Goal: Task Accomplishment & Management: Manage account settings

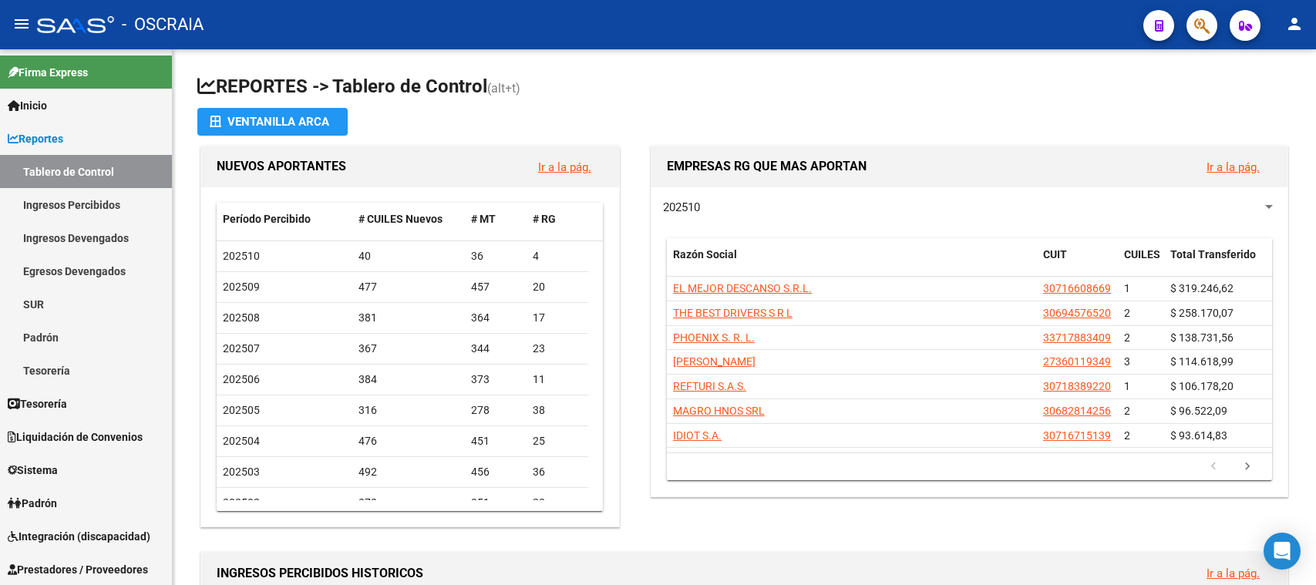
drag, startPoint x: 1191, startPoint y: 35, endPoint x: 1199, endPoint y: 28, distance: 11.0
click at [1199, 28] on button "button" at bounding box center [1201, 25] width 31 height 31
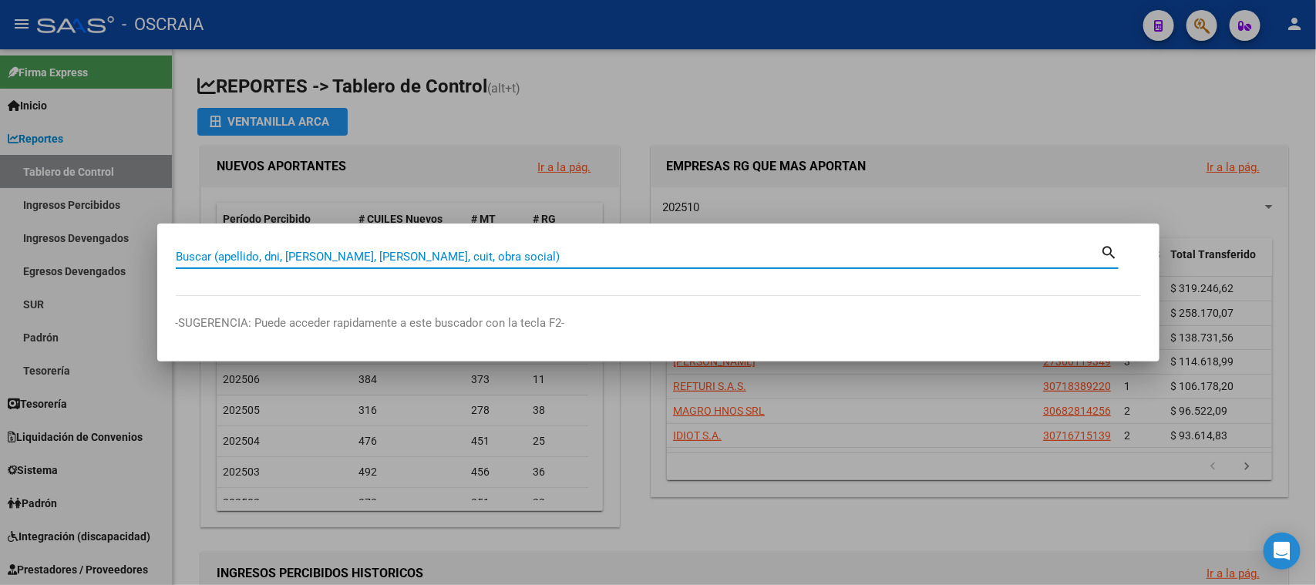
paste input "20-21943060-5"
type input "20219430605"
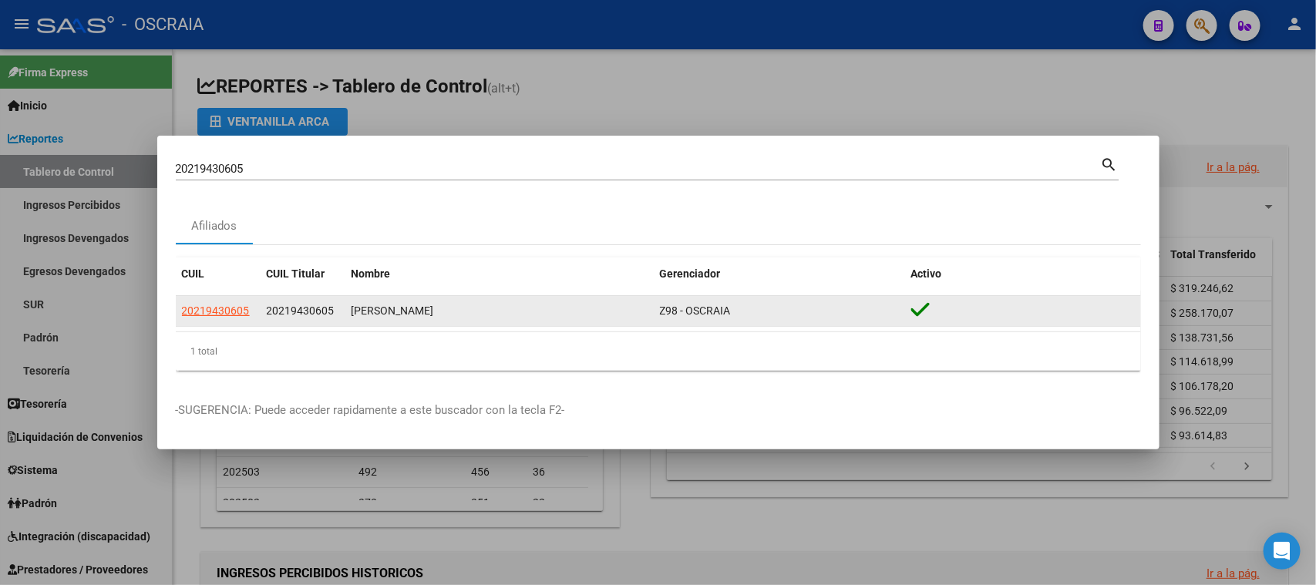
click at [228, 302] on app-link-go-to "20219430605" at bounding box center [216, 311] width 68 height 18
click at [227, 308] on span "20219430605" at bounding box center [216, 310] width 68 height 12
type textarea "20219430605"
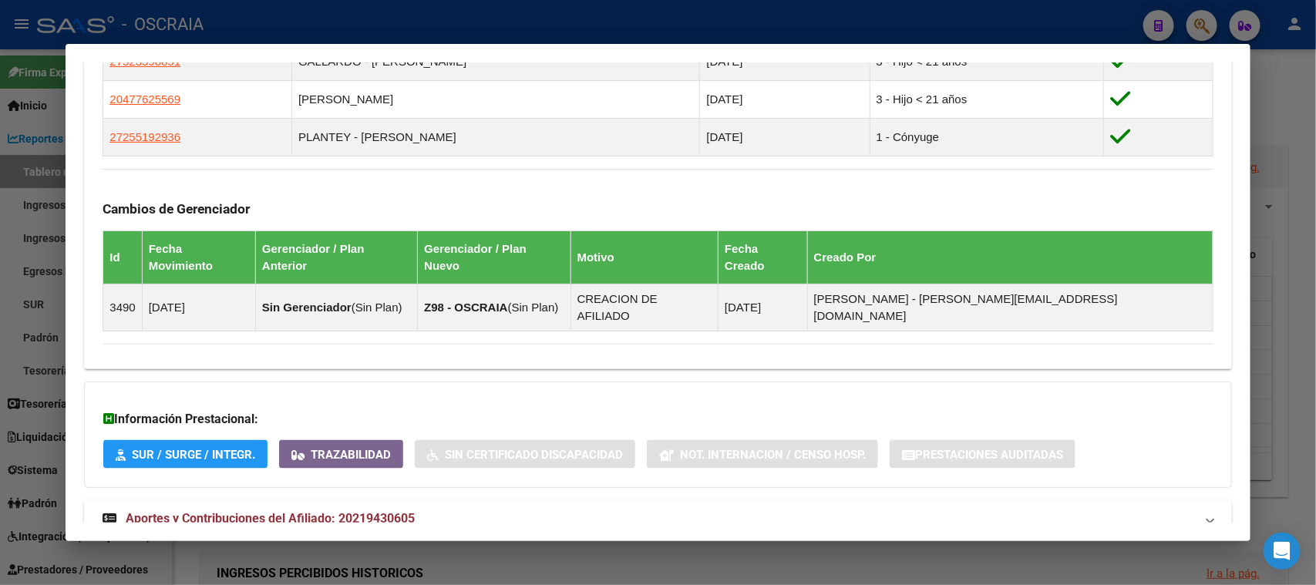
scroll to position [918, 0]
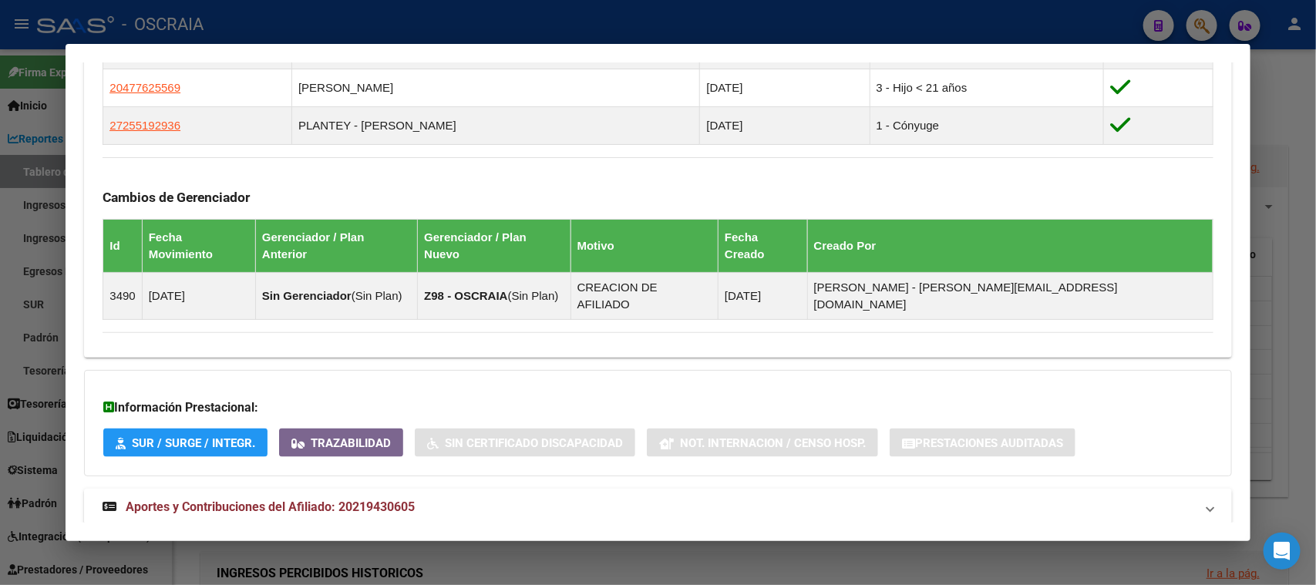
click at [320, 499] on span "Aportes y Contribuciones del Afiliado: 20219430605" at bounding box center [270, 506] width 289 height 15
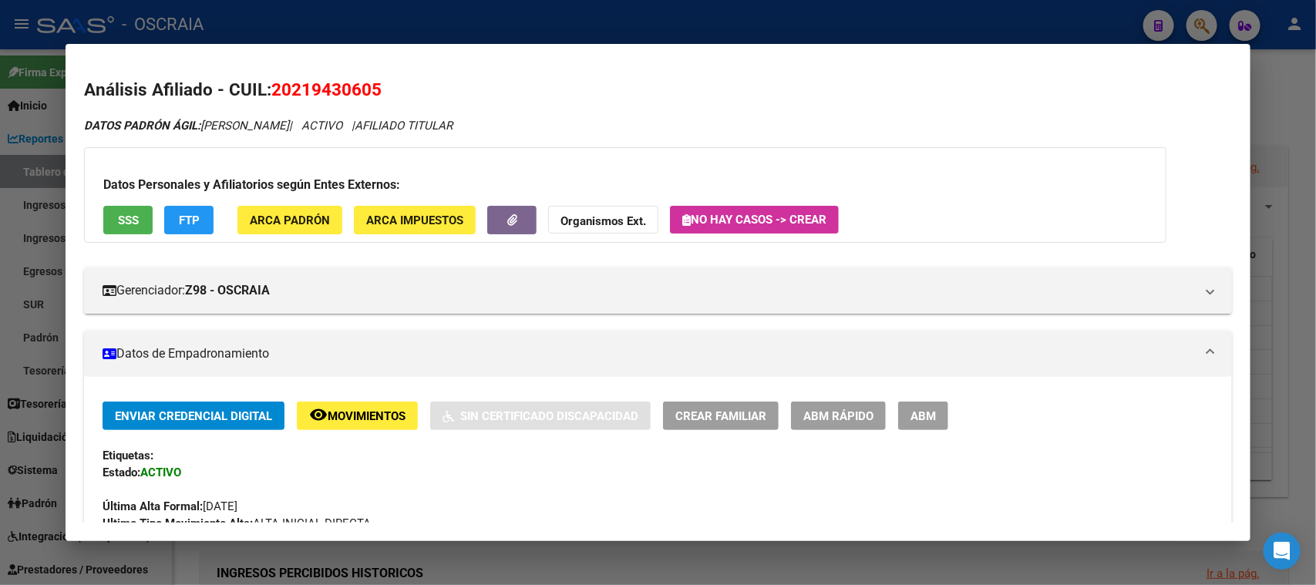
click at [293, 89] on span "20219430605" at bounding box center [326, 89] width 110 height 20
copy span "20219430605"
click at [400, 30] on div at bounding box center [658, 292] width 1316 height 585
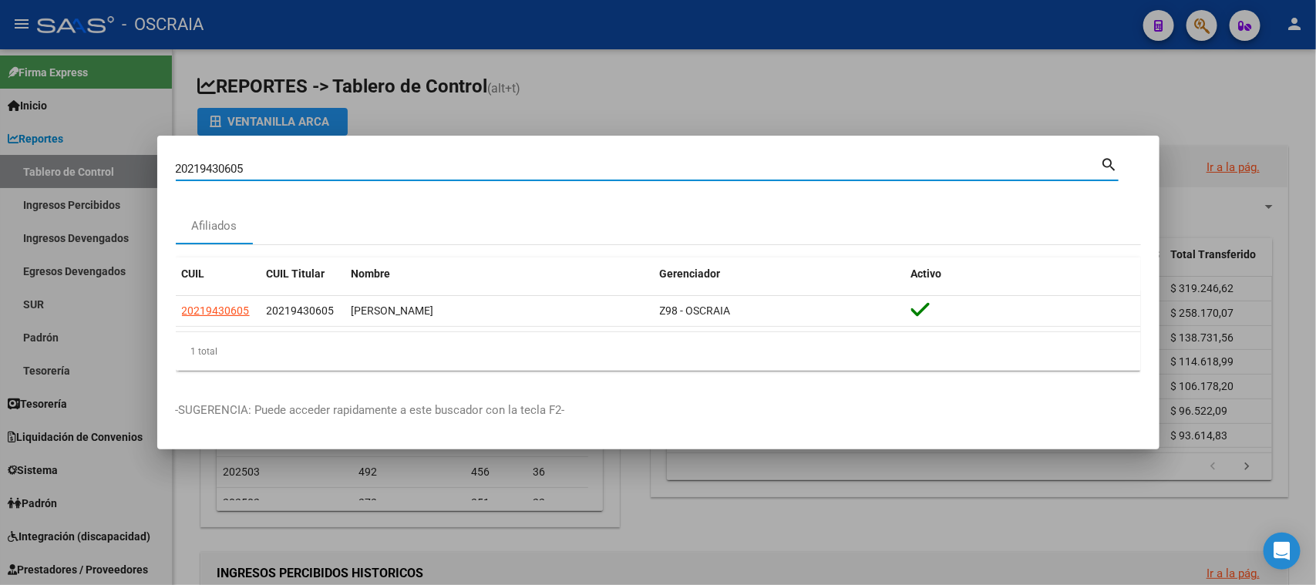
click at [274, 171] on input "20219430605" at bounding box center [638, 169] width 925 height 14
paste input "3259224454"
type input "23259224454"
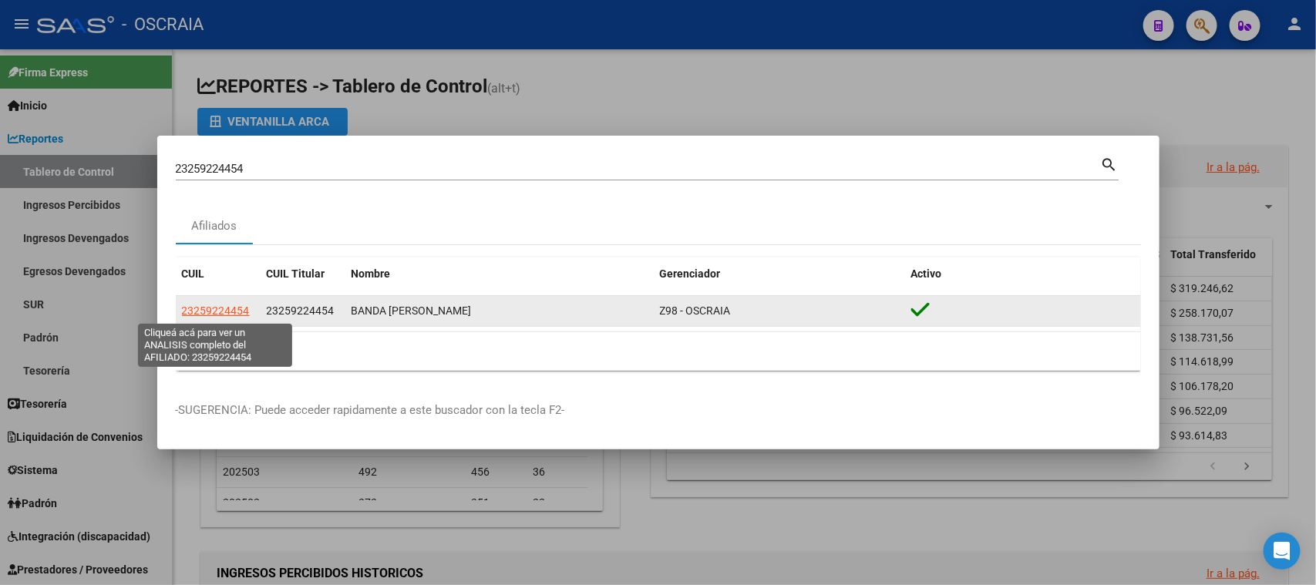
click at [212, 310] on span "23259224454" at bounding box center [216, 310] width 68 height 12
type textarea "23259224454"
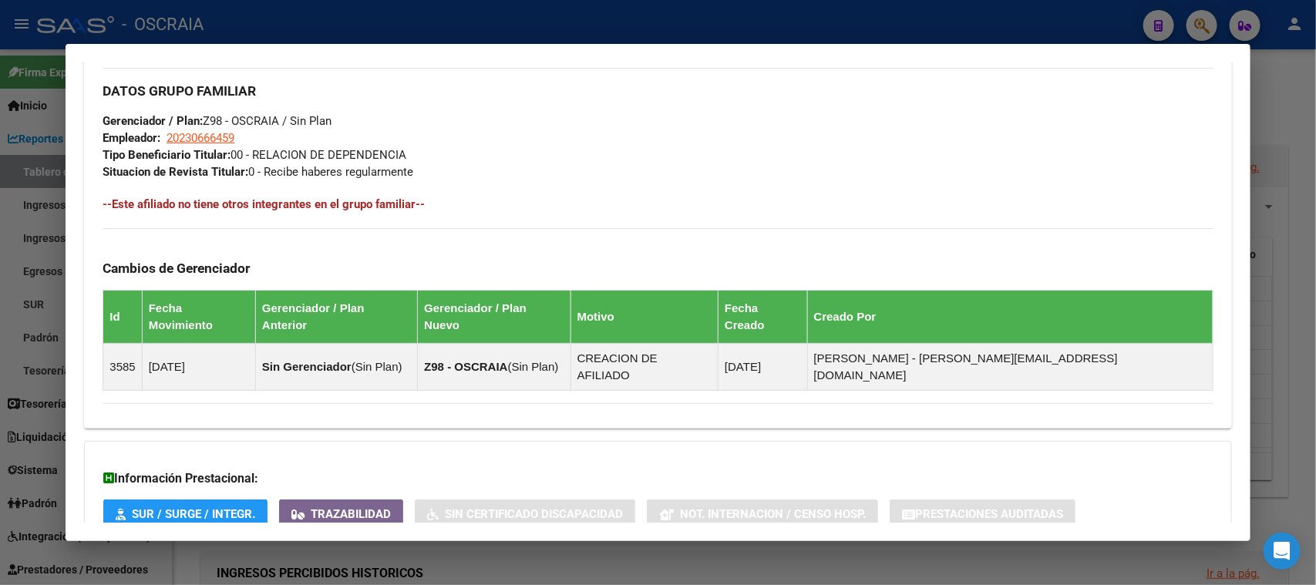
scroll to position [792, 0]
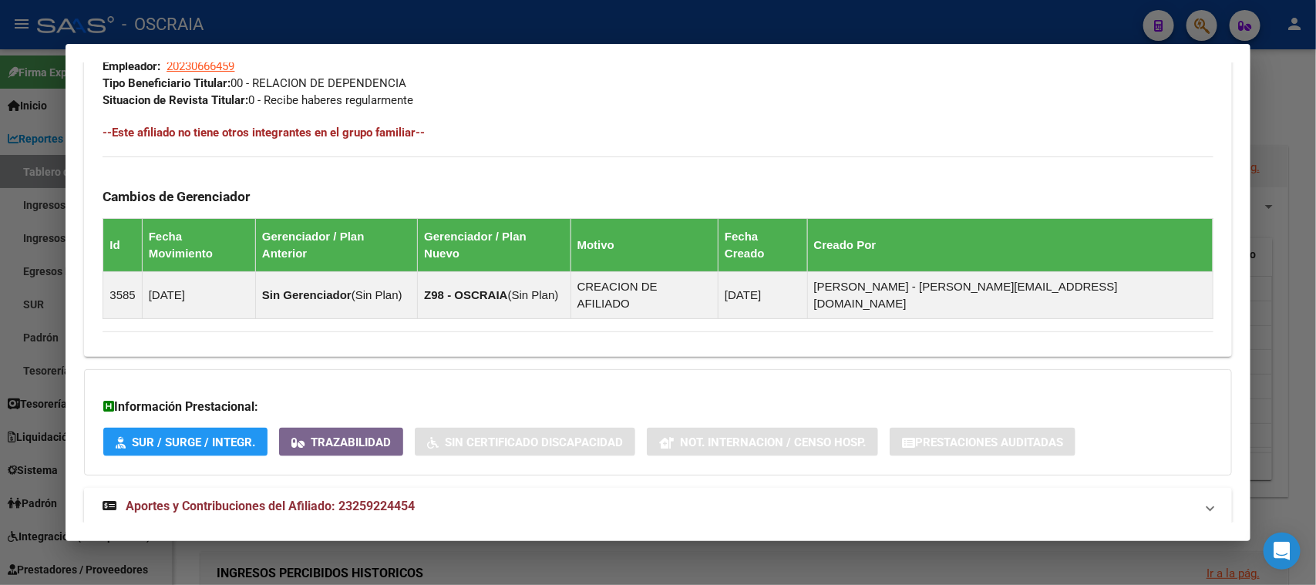
click at [298, 499] on span "Aportes y Contribuciones del Afiliado: 23259224454" at bounding box center [270, 506] width 289 height 15
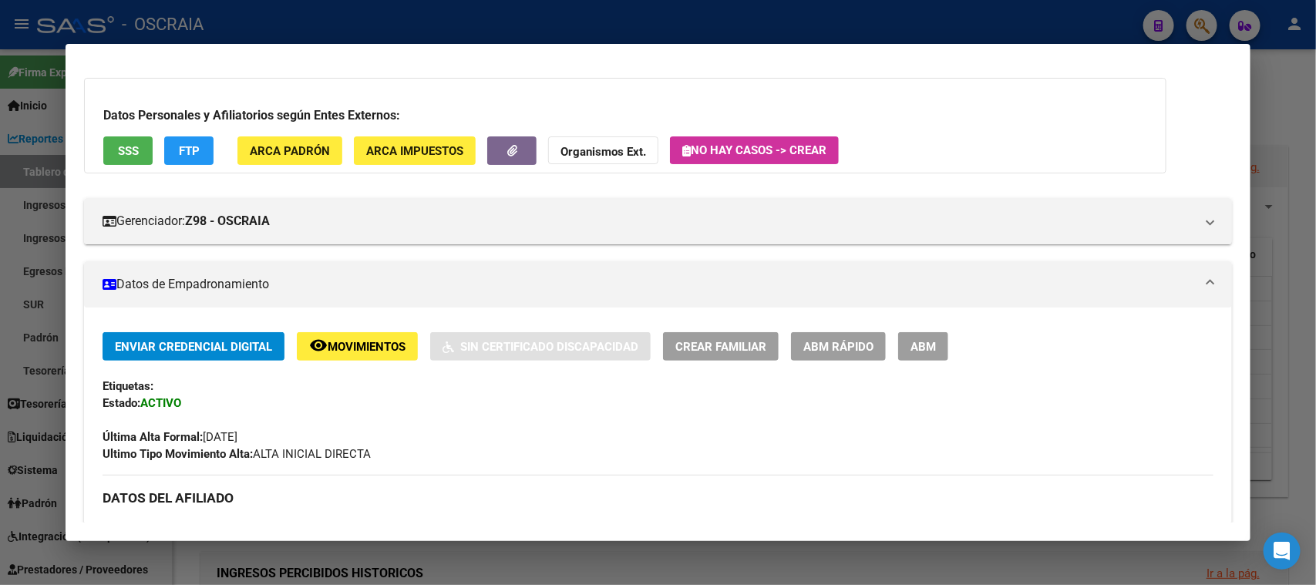
scroll to position [0, 0]
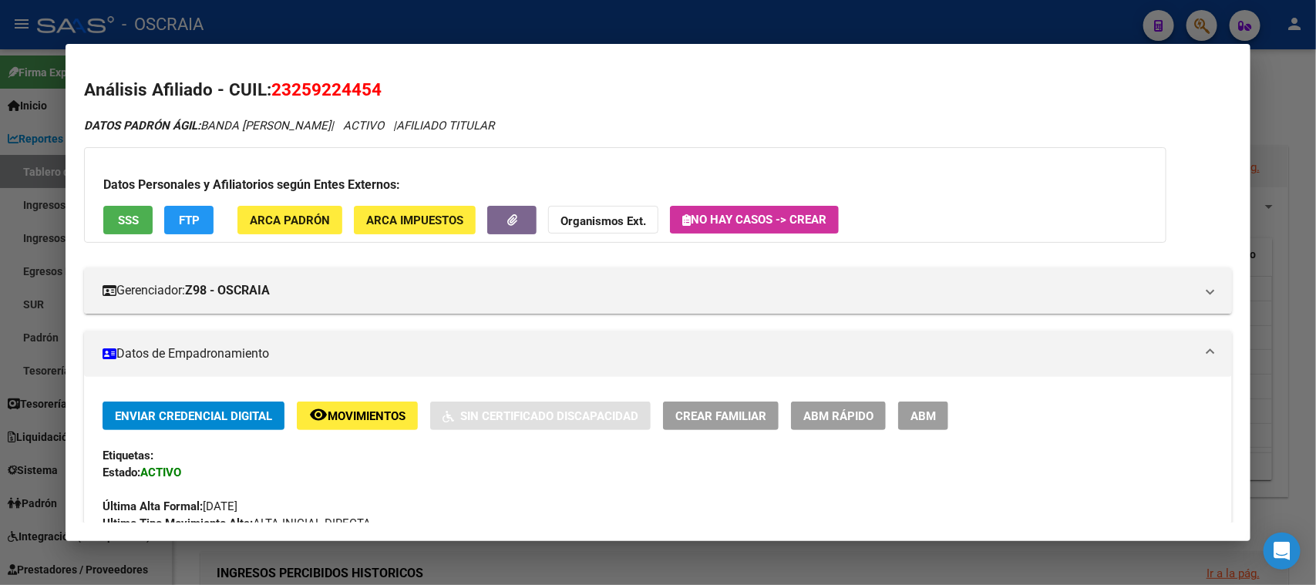
click at [301, 79] on span "23259224454" at bounding box center [326, 89] width 110 height 20
copy span "23259224454"
click at [123, 215] on span "SSS" at bounding box center [128, 220] width 21 height 14
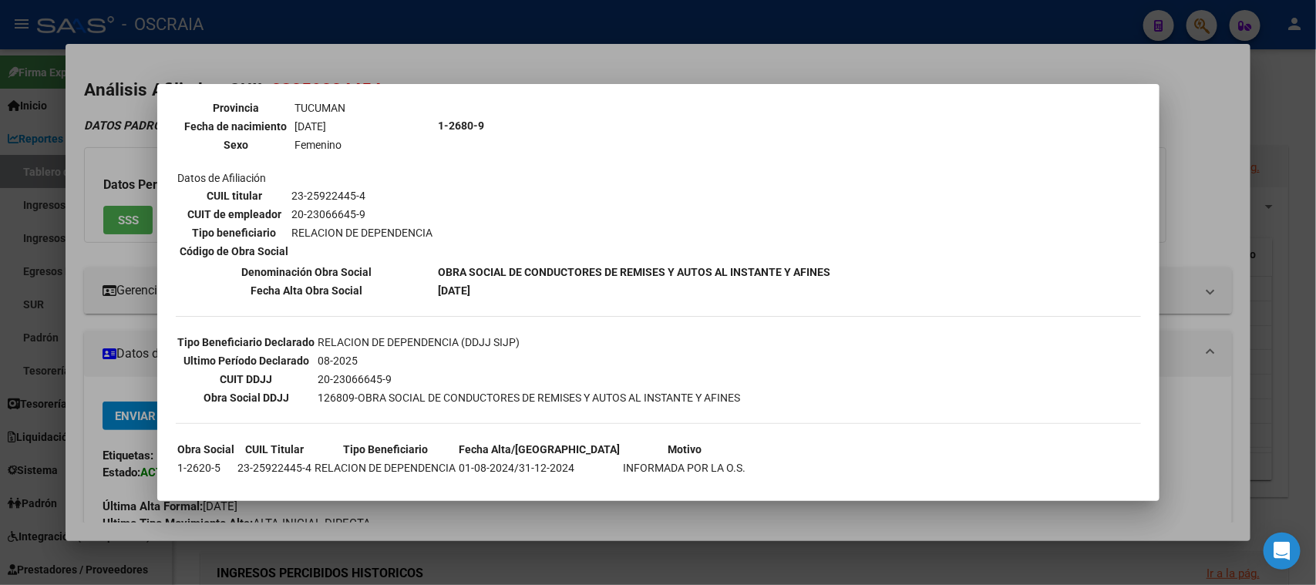
scroll to position [210, 0]
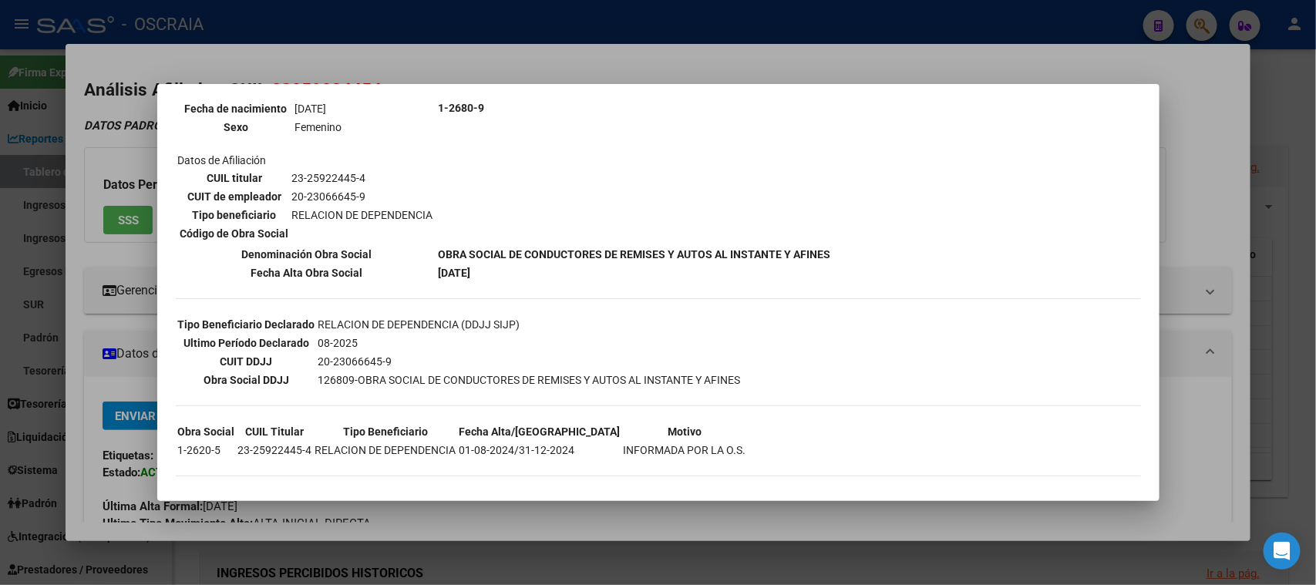
click at [511, 44] on div at bounding box center [658, 292] width 1316 height 585
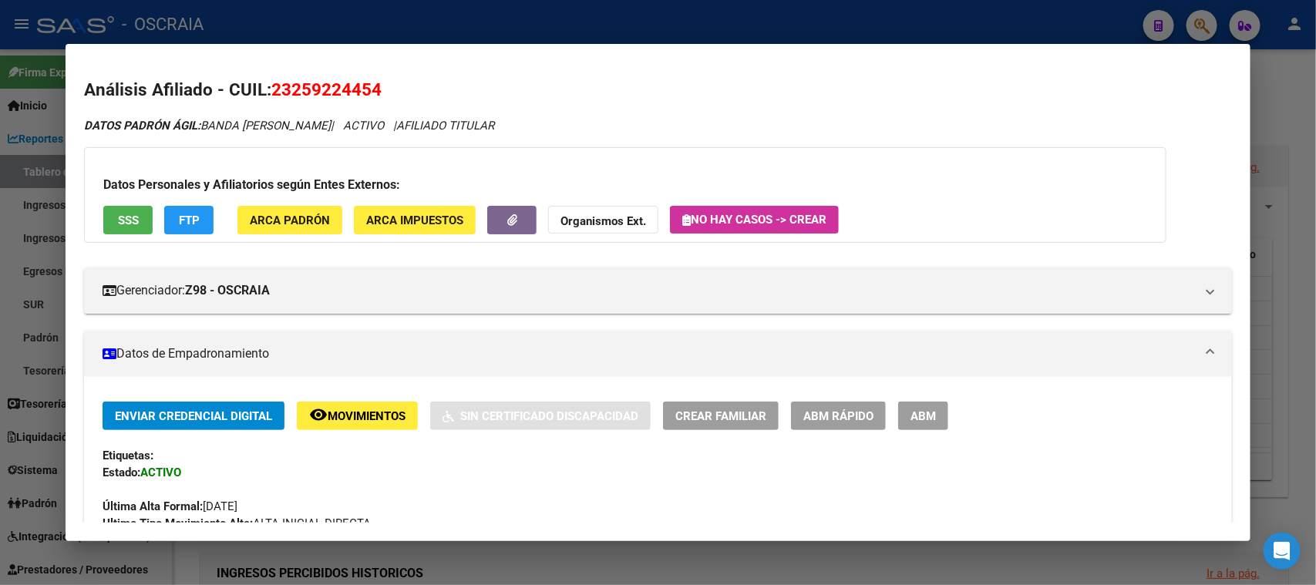
click at [506, 14] on div at bounding box center [658, 292] width 1316 height 585
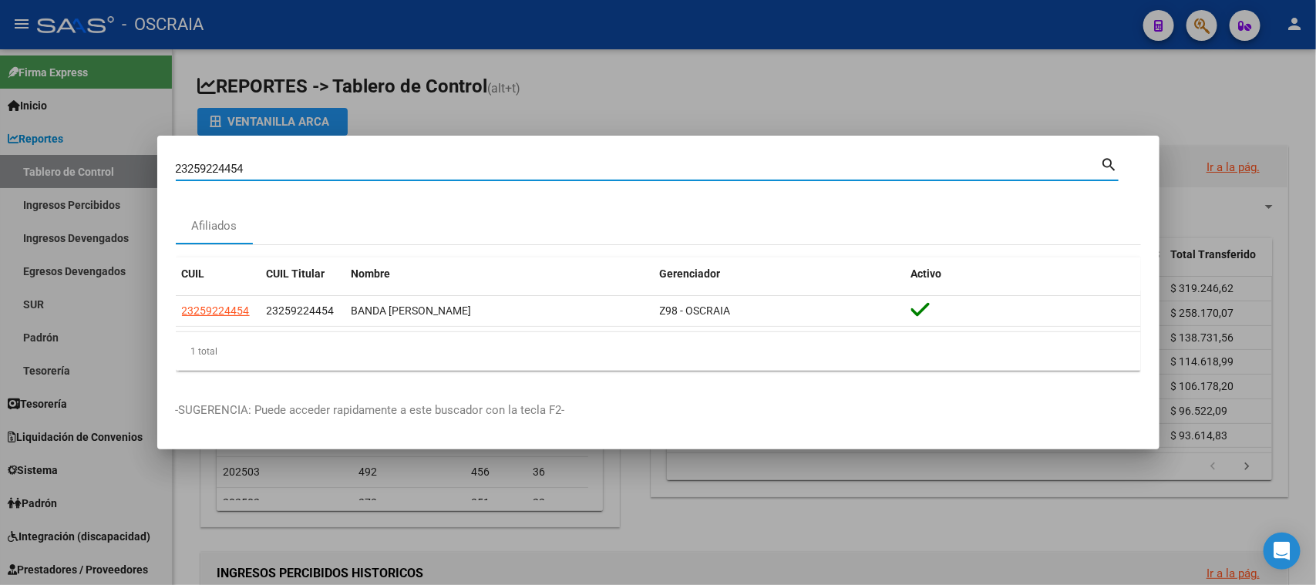
drag, startPoint x: 459, startPoint y: 163, endPoint x: 0, endPoint y: 143, distance: 459.1
click at [0, 142] on div "23259224454 Buscar (apellido, dni, cuil, nro traspaso, cuit, obra social) searc…" at bounding box center [658, 292] width 1316 height 585
paste input "7320674668"
type input "27320674668"
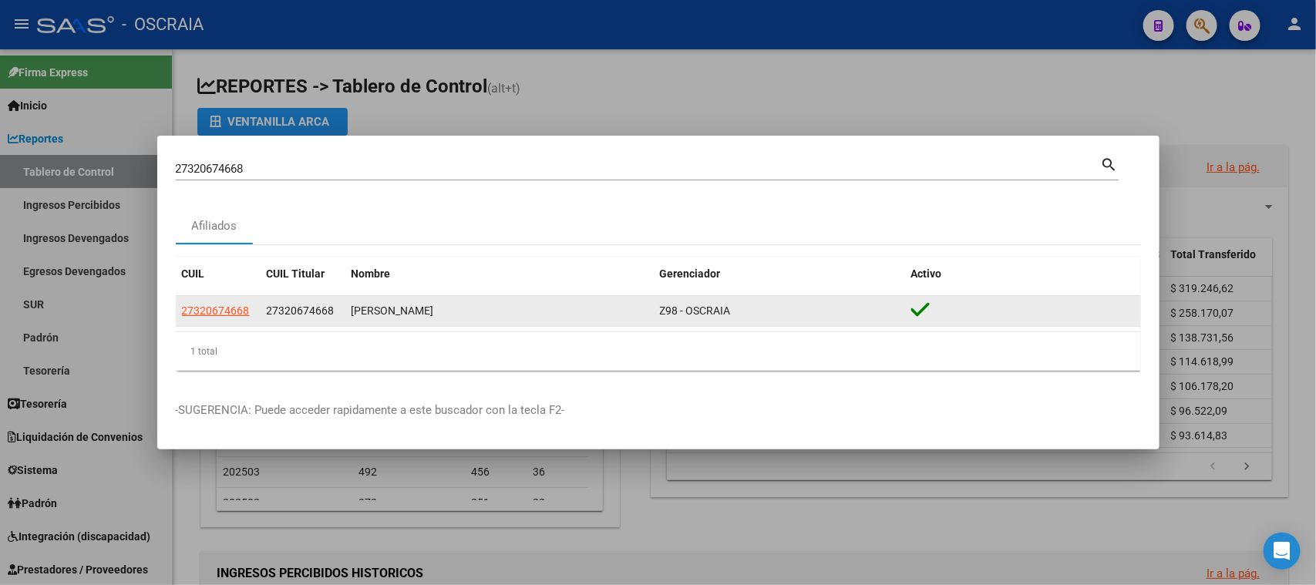
click at [220, 318] on app-link-go-to "27320674668" at bounding box center [216, 311] width 68 height 18
click at [210, 306] on span "27320674668" at bounding box center [216, 310] width 68 height 12
type textarea "27320674668"
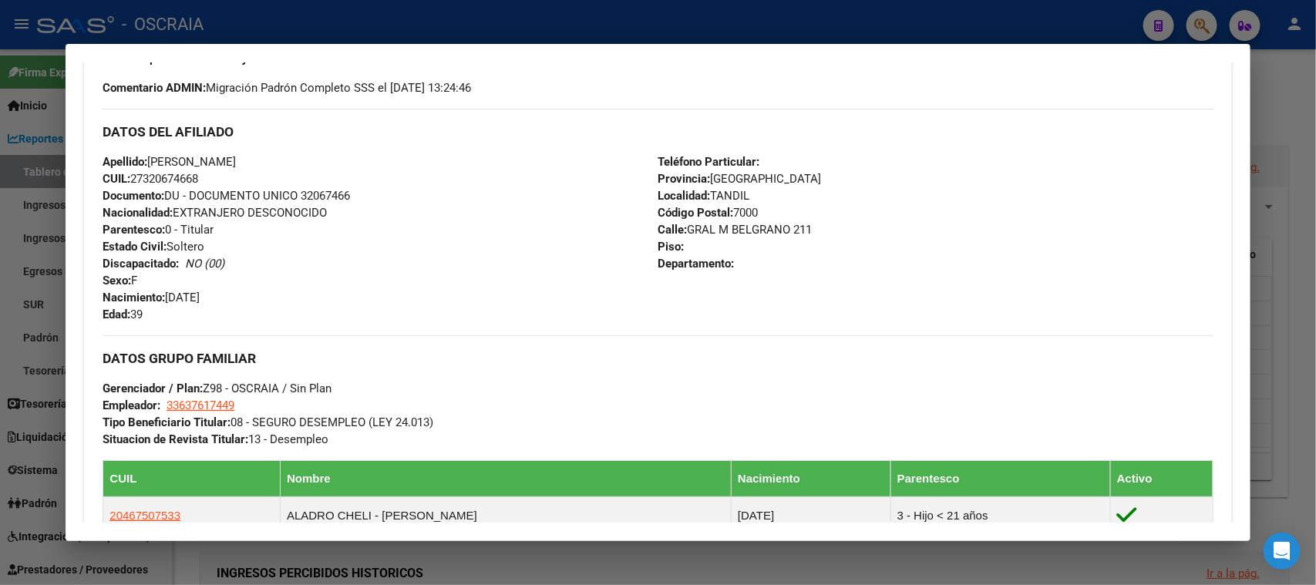
scroll to position [817, 0]
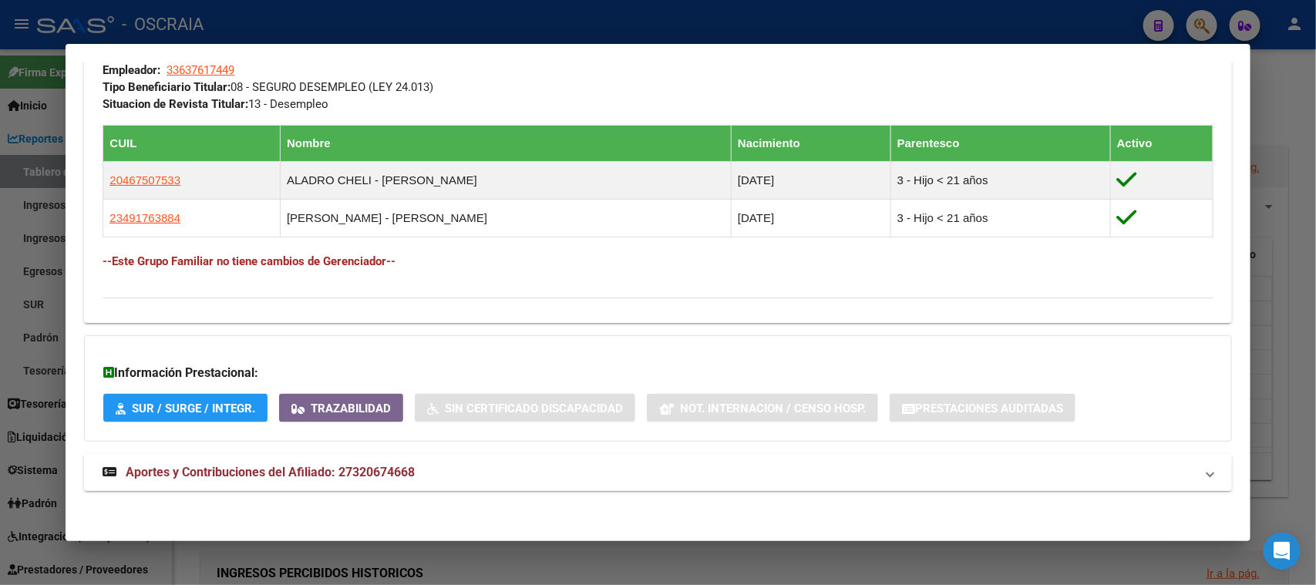
click at [516, 486] on mat-expansion-panel-header "Aportes y Contribuciones del Afiliado: 27320674668" at bounding box center [657, 472] width 1147 height 37
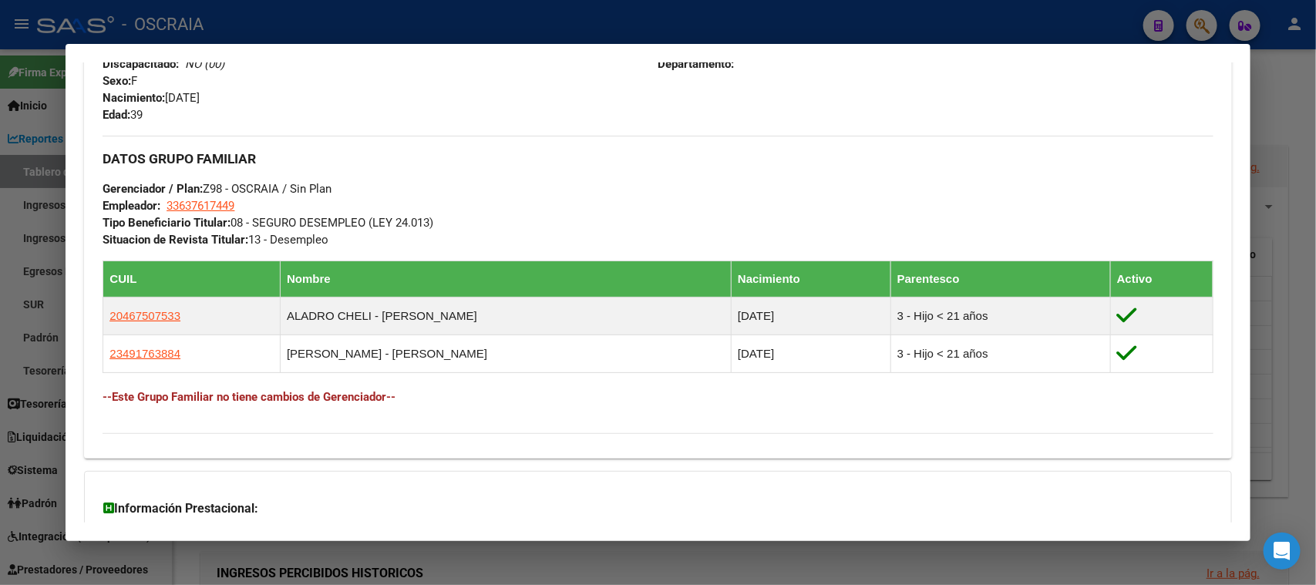
scroll to position [528, 0]
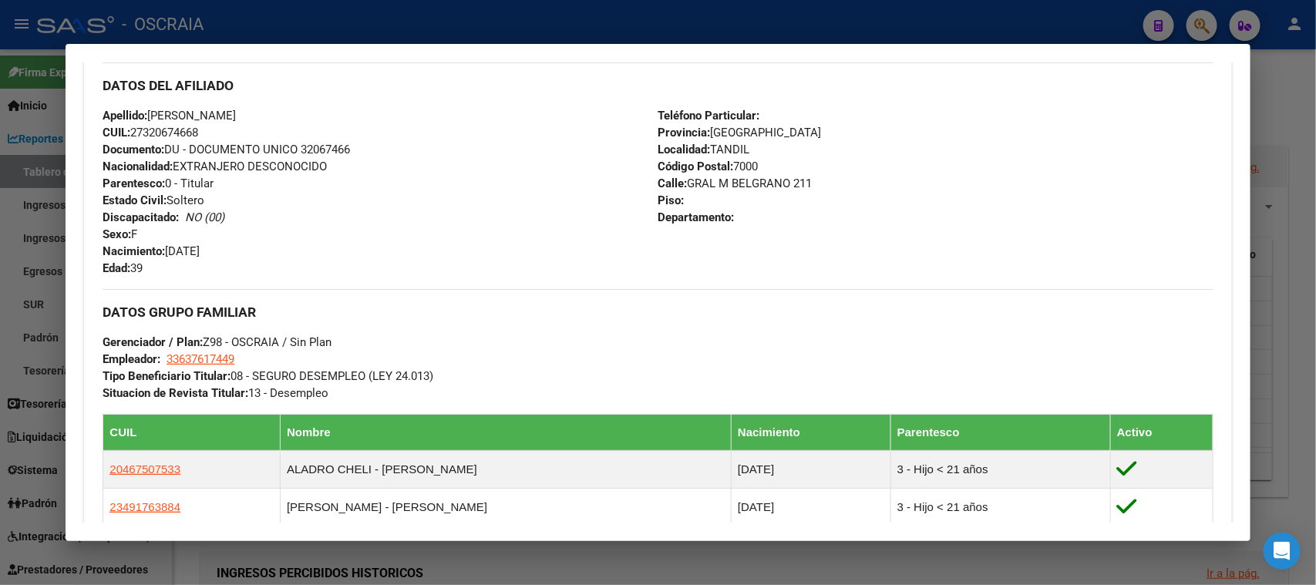
click at [514, 17] on div at bounding box center [658, 292] width 1316 height 585
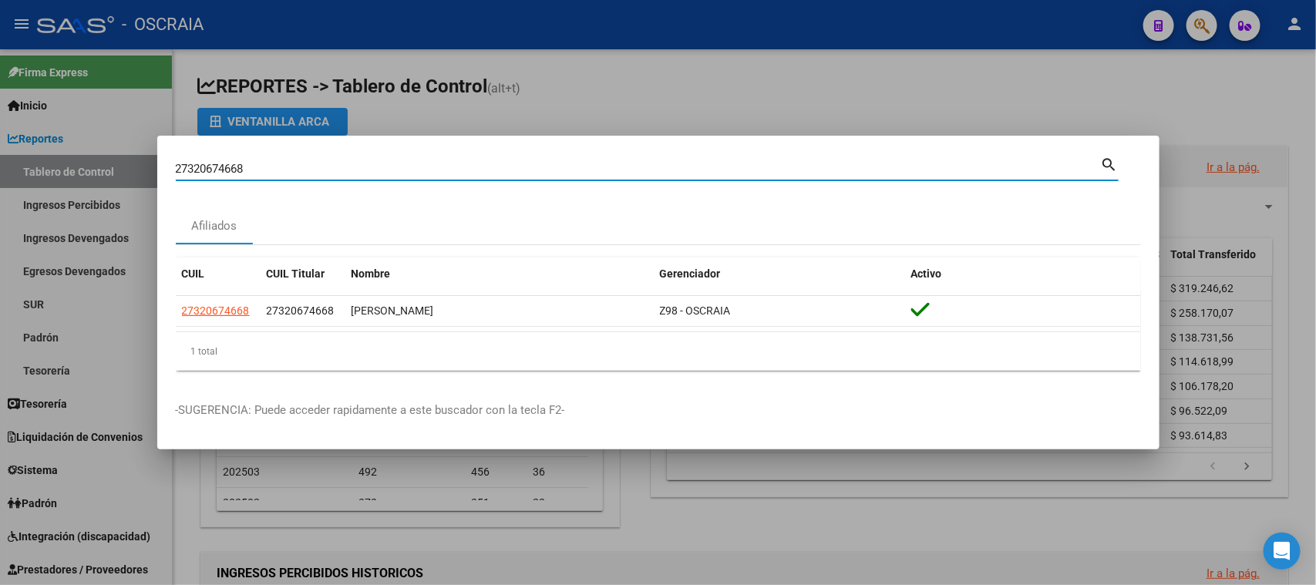
drag, startPoint x: 343, startPoint y: 170, endPoint x: 59, endPoint y: 183, distance: 284.7
click at [59, 183] on div "27320674668 Buscar (apellido, dni, cuil, nro traspaso, cuit, obra social) searc…" at bounding box center [658, 292] width 1316 height 585
paste input "-17556622-3"
type input "27175566223"
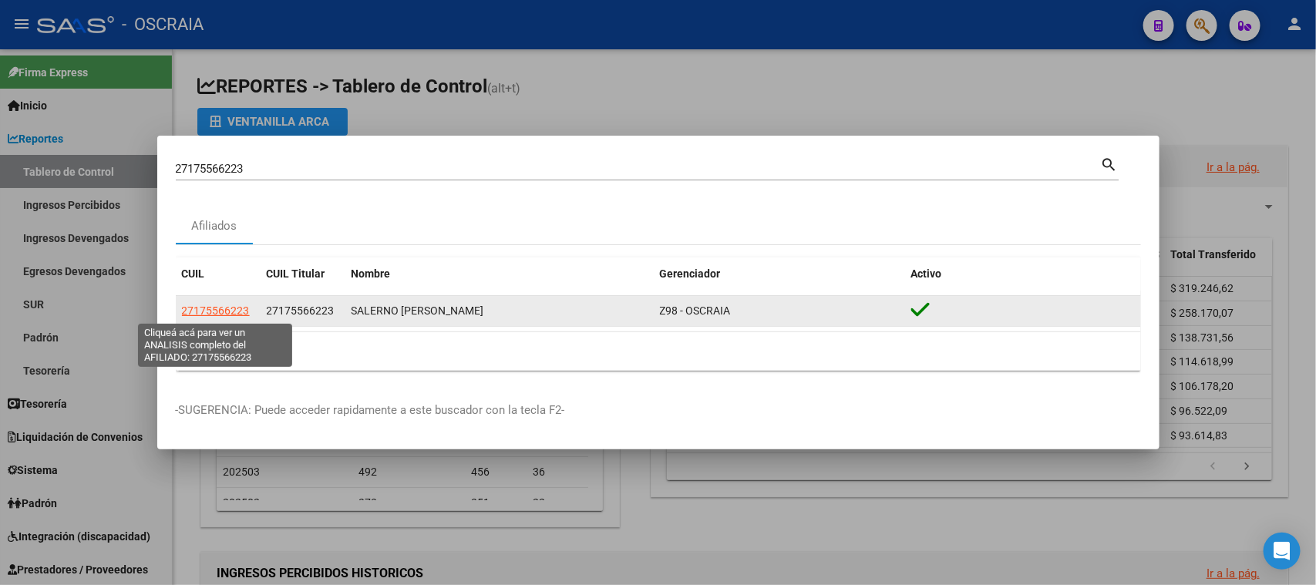
click at [213, 310] on span "27175566223" at bounding box center [216, 310] width 68 height 12
type textarea "27175566223"
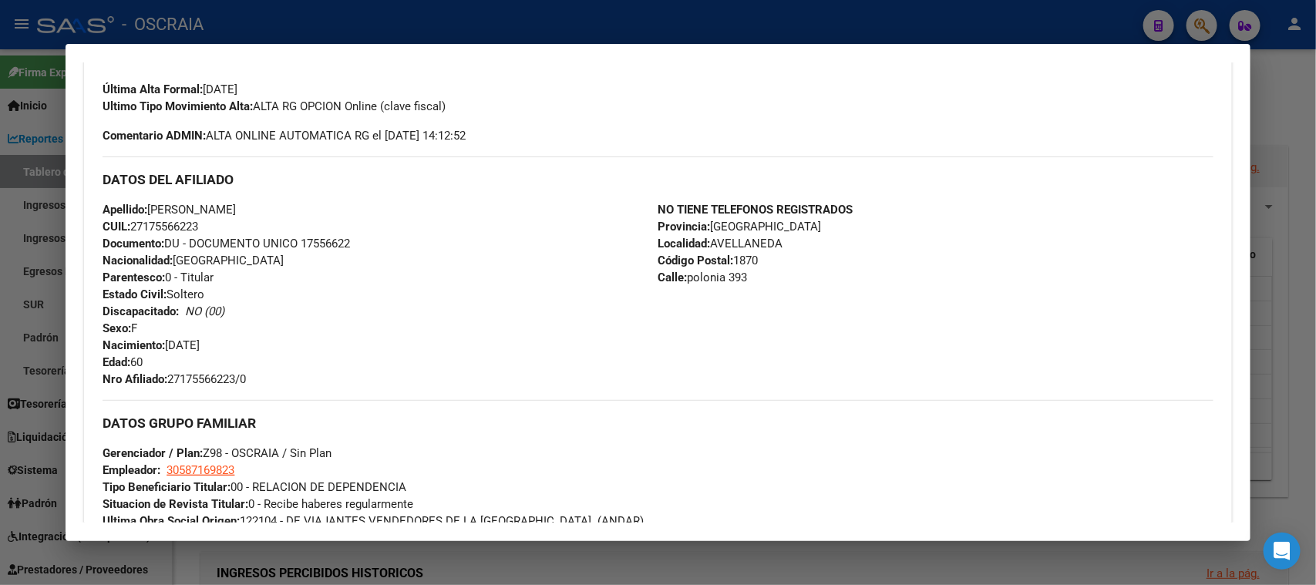
scroll to position [289, 0]
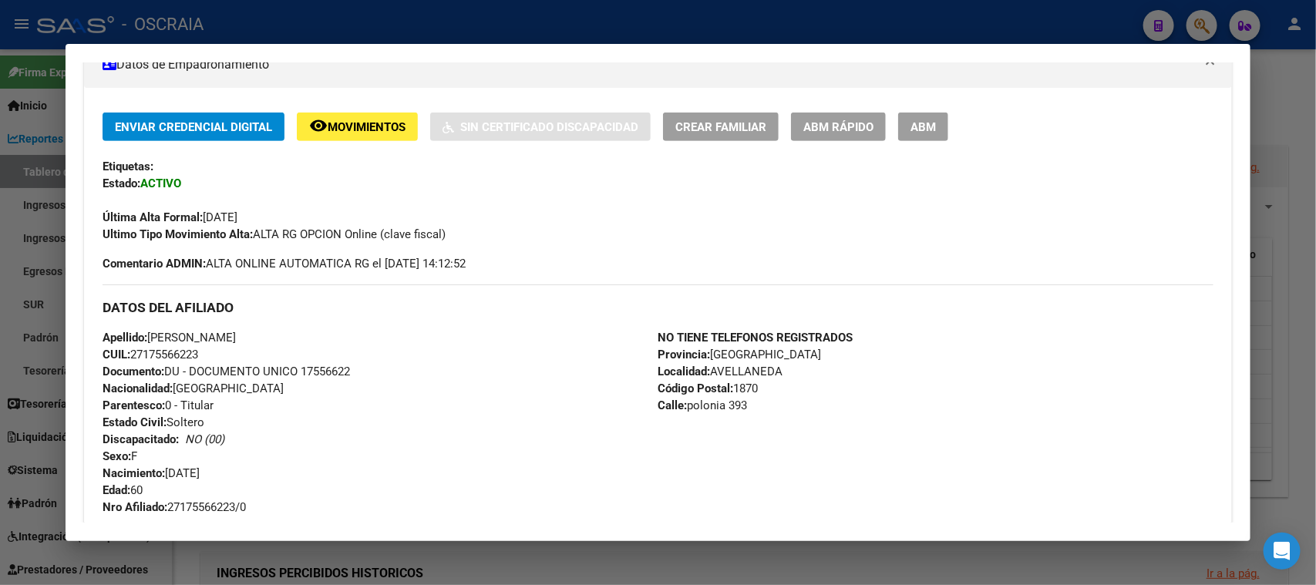
click at [956, 123] on div "Enviar Credencial Digital remove_red_eye Movimientos Sin Certificado Discapacid…" at bounding box center [658, 127] width 1110 height 29
click at [936, 121] on span "ABM" at bounding box center [922, 127] width 25 height 14
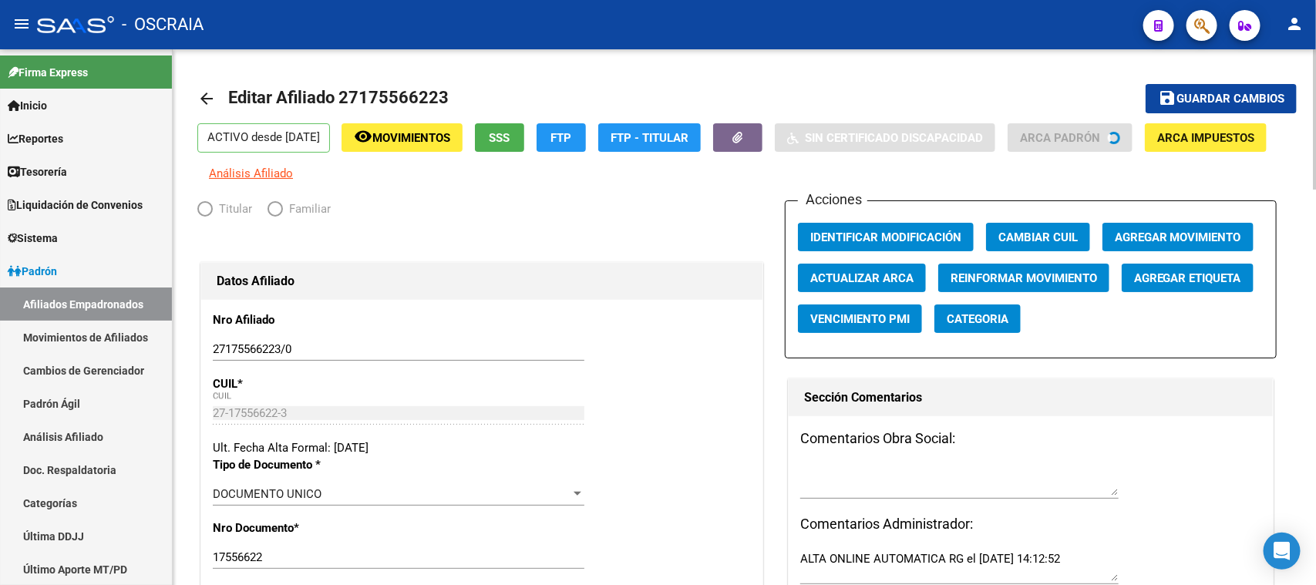
radio input "true"
type input "30-58716982-3"
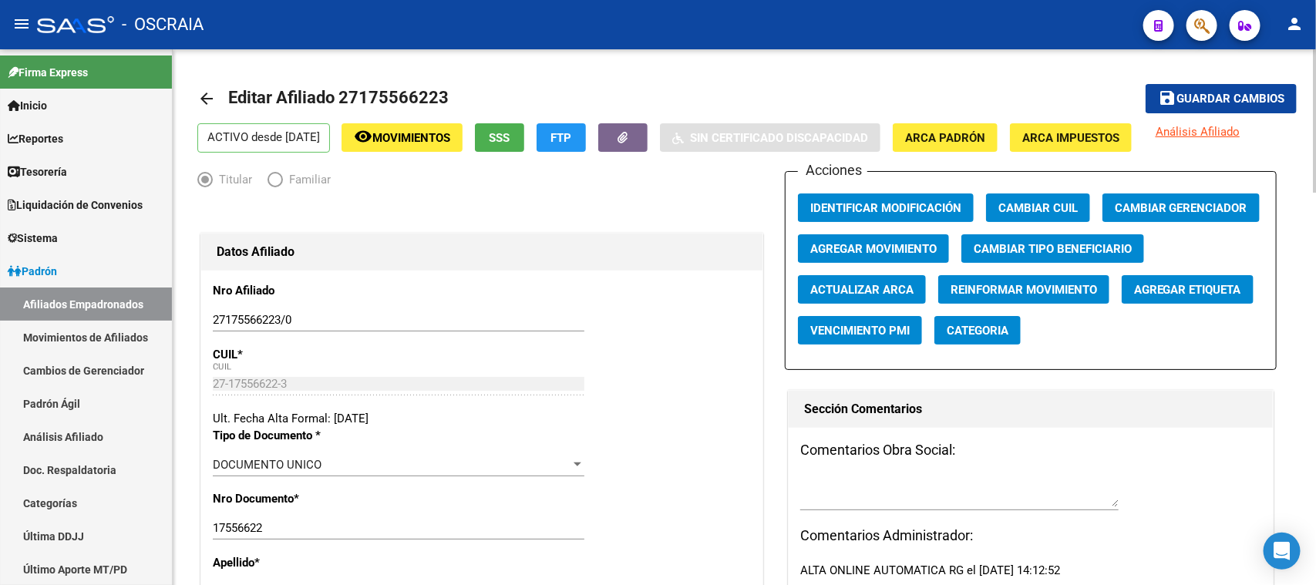
click at [897, 244] on span "Agregar Movimiento" at bounding box center [873, 249] width 126 height 14
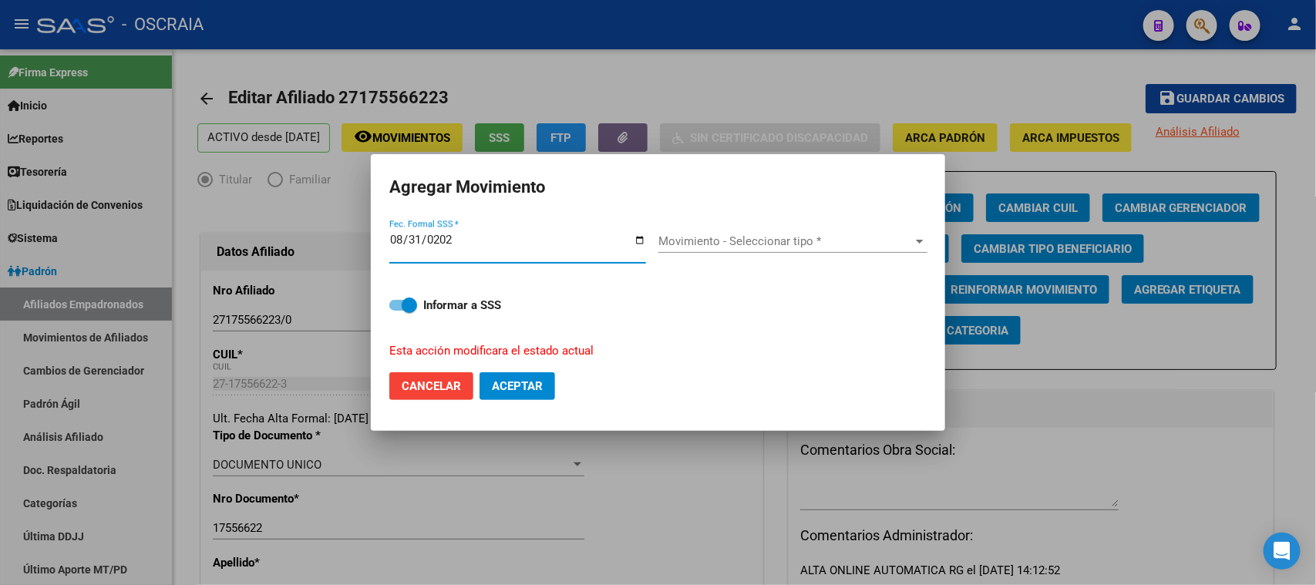
type input "[DATE]"
click at [842, 251] on div "Movimiento - Seleccionar tipo * Movimiento - Seleccionar tipo *" at bounding box center [792, 241] width 269 height 23
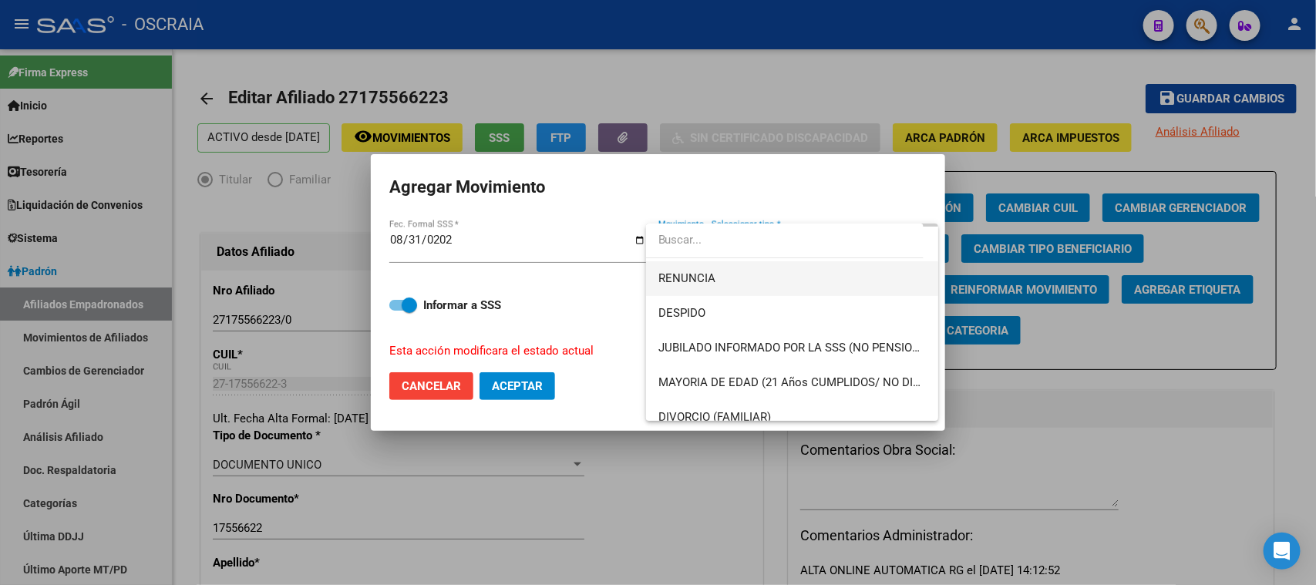
scroll to position [96, 0]
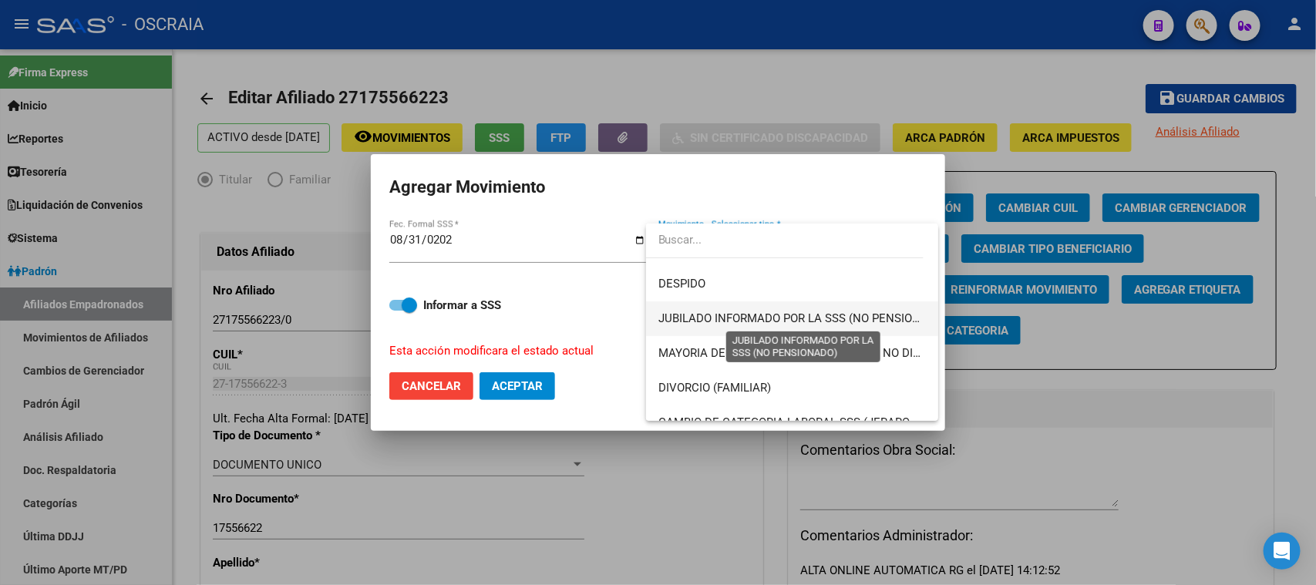
click at [861, 314] on span "JUBILADO INFORMADO POR LA SSS (NO PENSIONADO)" at bounding box center [802, 318] width 289 height 14
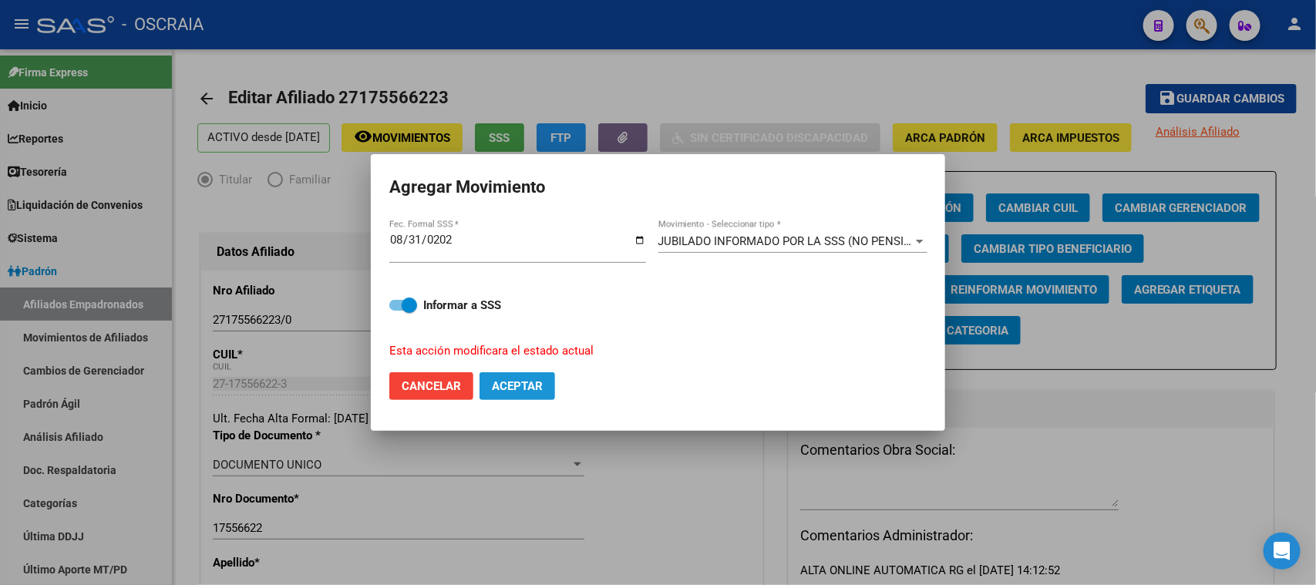
click at [510, 395] on button "Aceptar" at bounding box center [517, 386] width 76 height 28
checkbox input "false"
